Goal: Browse casually: Explore the website without a specific task or goal

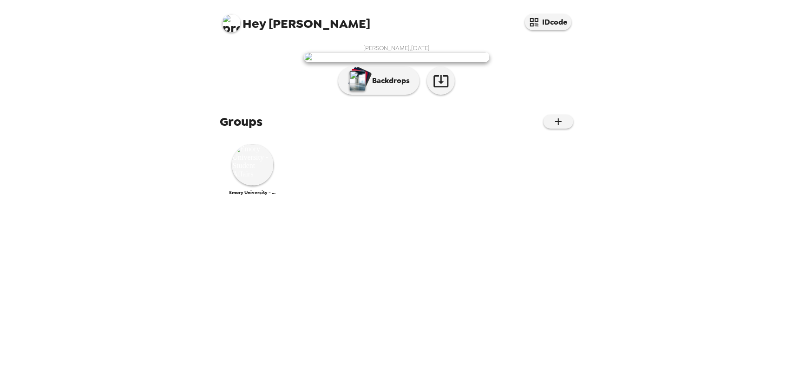
scroll to position [53, 0]
click at [266, 186] on img at bounding box center [253, 165] width 42 height 42
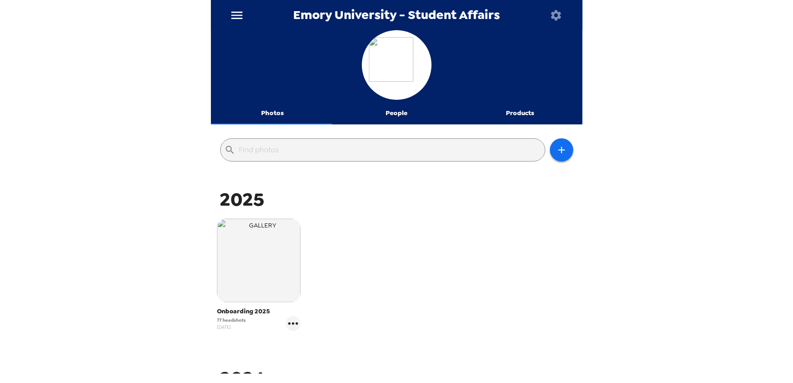
scroll to position [186, 0]
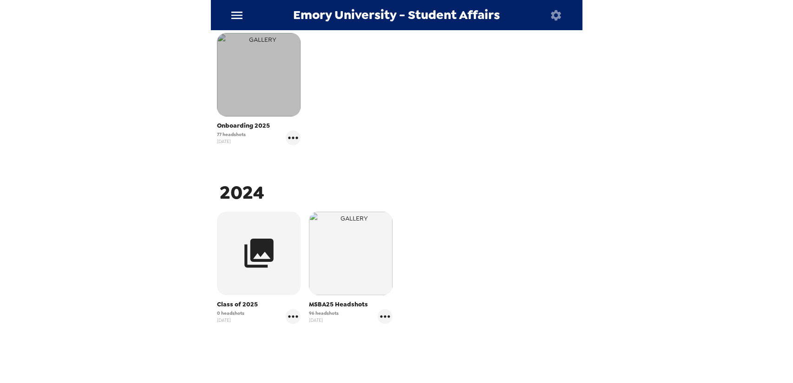
click at [275, 85] on img "button" at bounding box center [259, 75] width 84 height 84
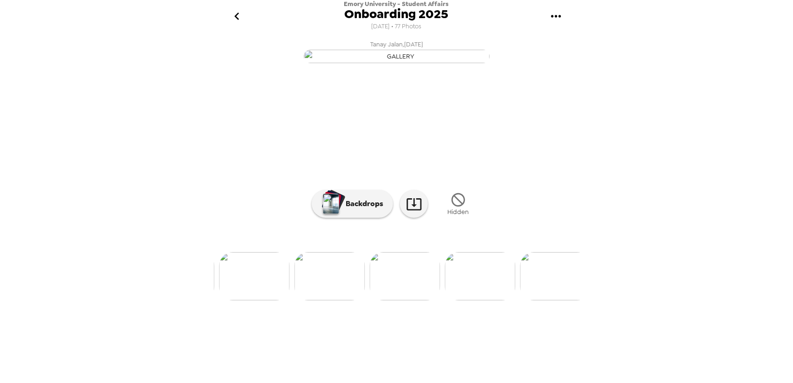
scroll to position [0, 1202]
click at [395, 301] on img at bounding box center [399, 276] width 71 height 48
click at [407, 301] on img at bounding box center [398, 276] width 71 height 48
click at [394, 301] on img at bounding box center [398, 276] width 71 height 48
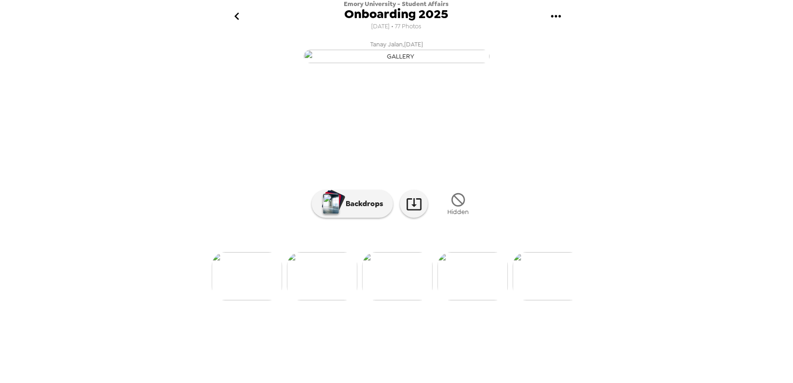
scroll to position [0, 0]
click at [551, 301] on img at bounding box center [549, 276] width 71 height 48
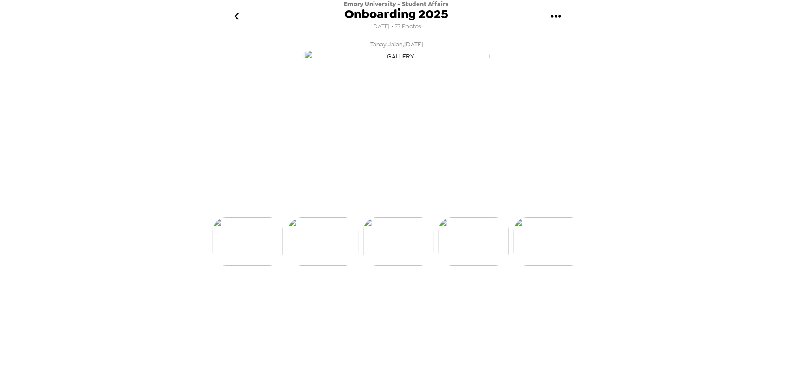
scroll to position [0, 1204]
